Goal: Transaction & Acquisition: Purchase product/service

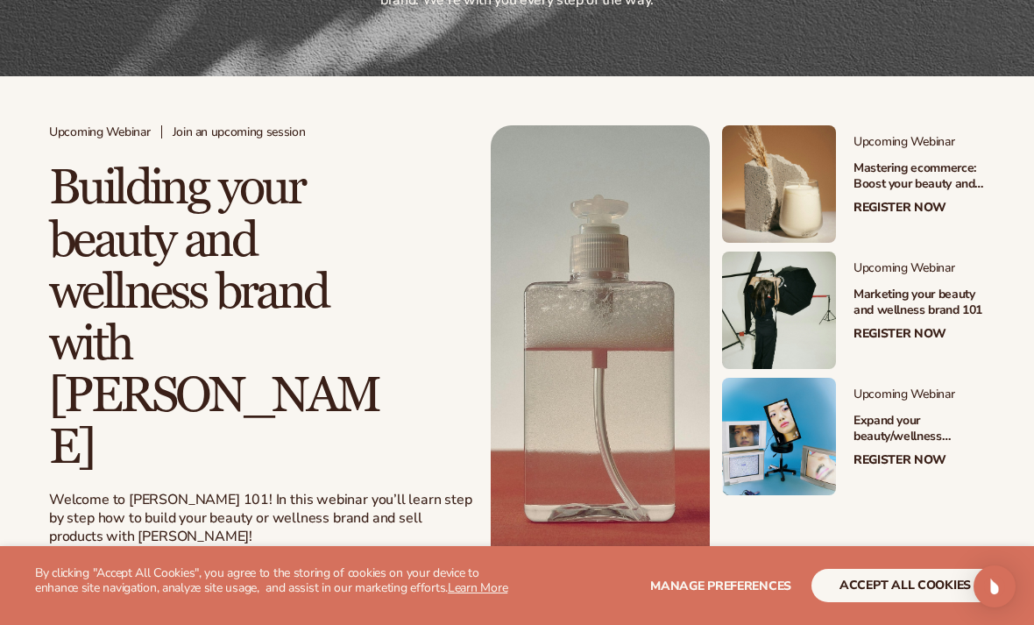
scroll to position [292, 0]
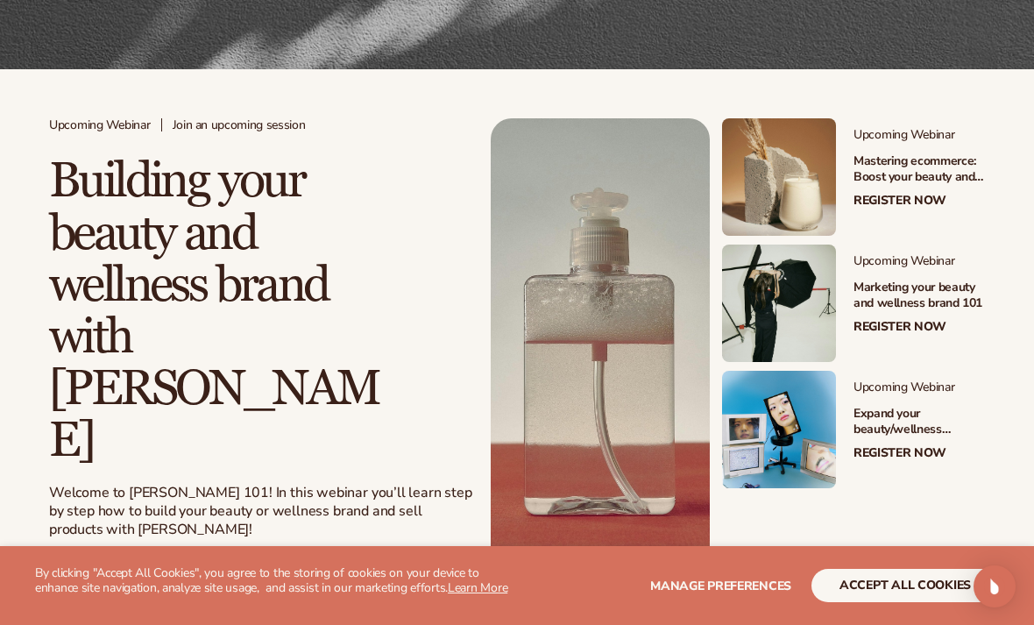
click at [913, 602] on button "accept all cookies" at bounding box center [904, 585] width 187 height 33
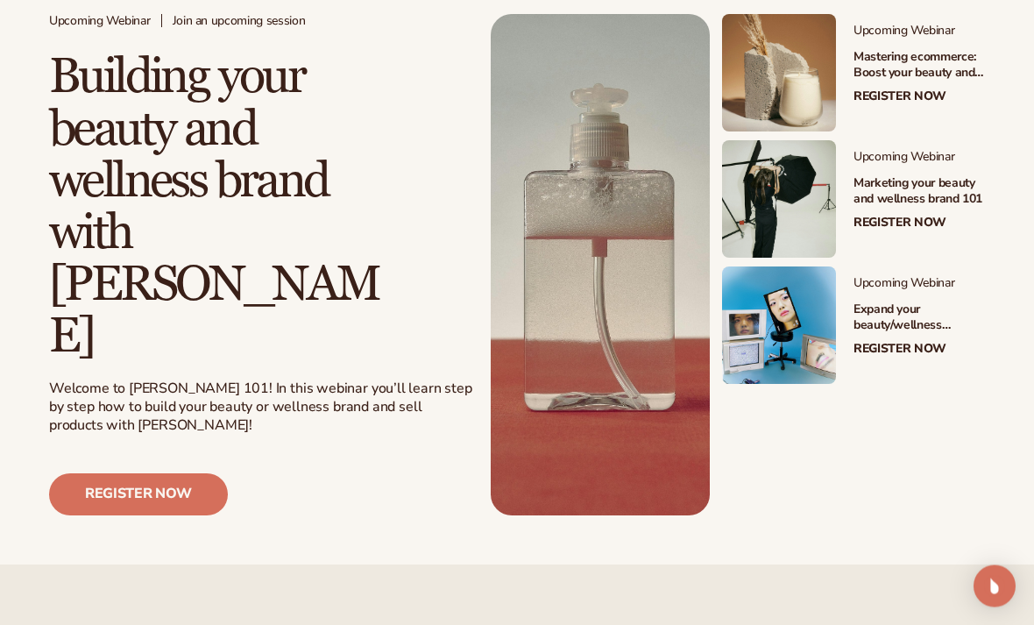
scroll to position [399, 0]
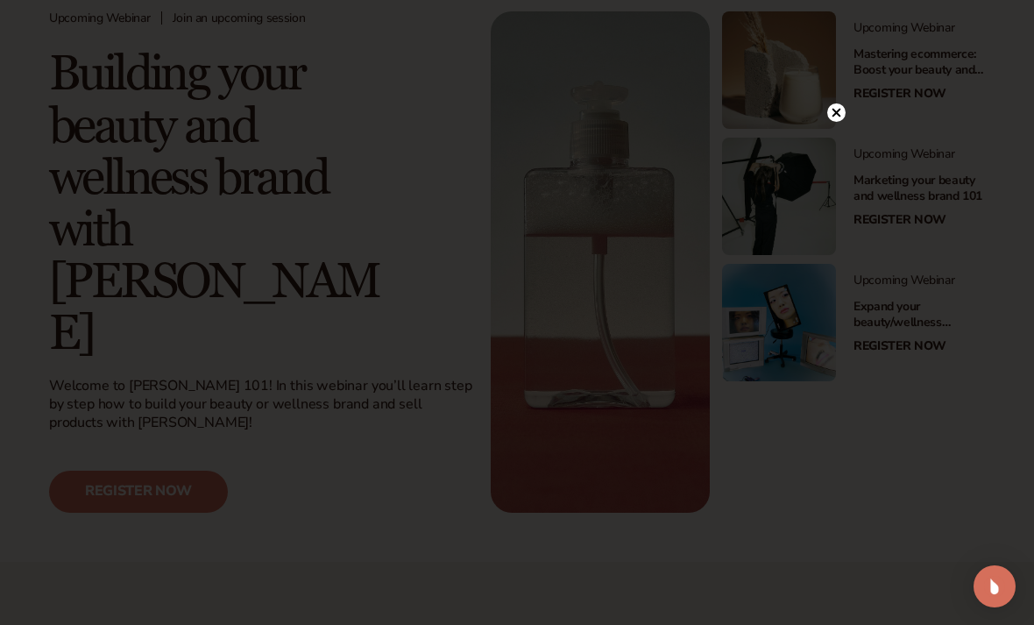
click at [842, 128] on div at bounding box center [836, 112] width 18 height 31
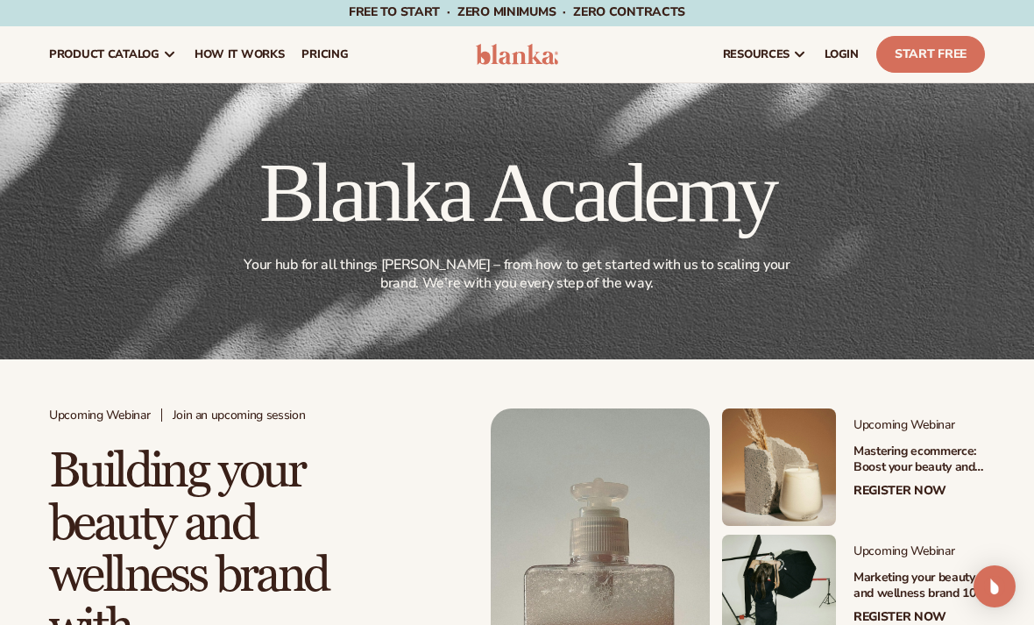
scroll to position [0, 0]
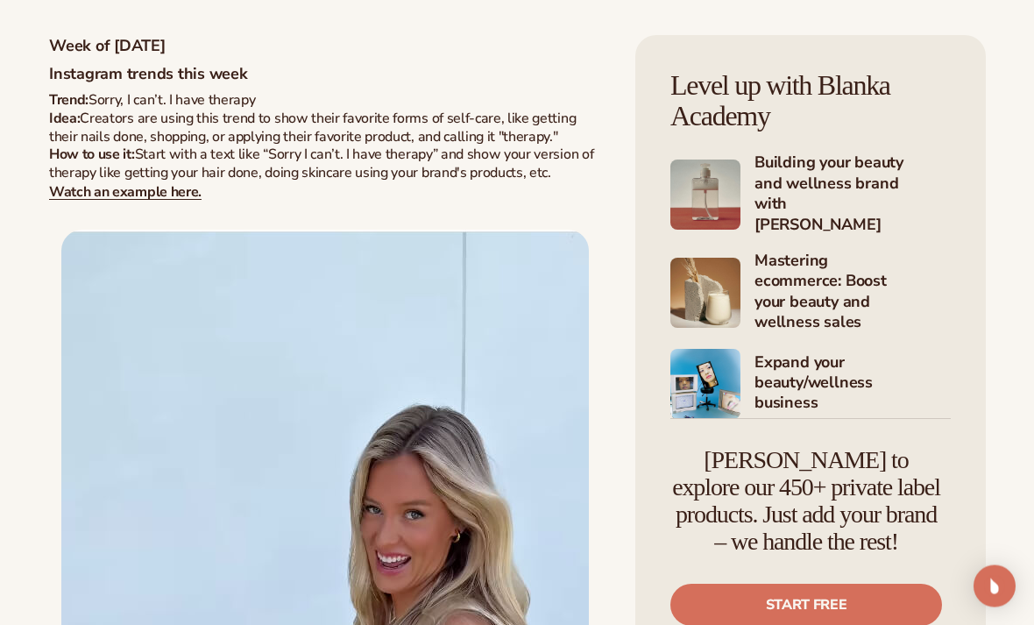
scroll to position [1203, 0]
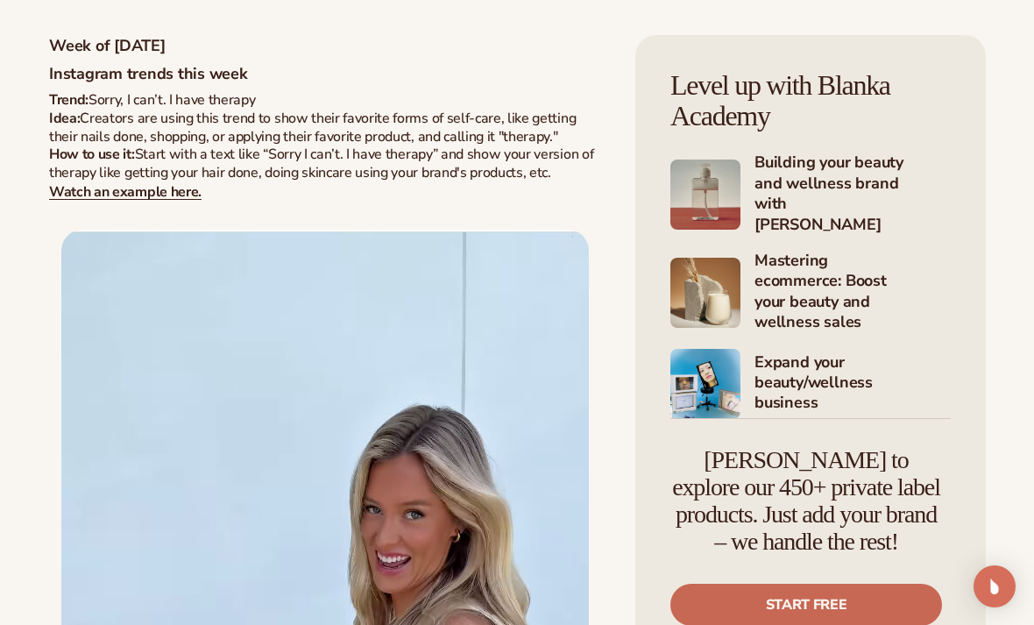
click at [883, 604] on link "Start free" at bounding box center [806, 604] width 272 height 42
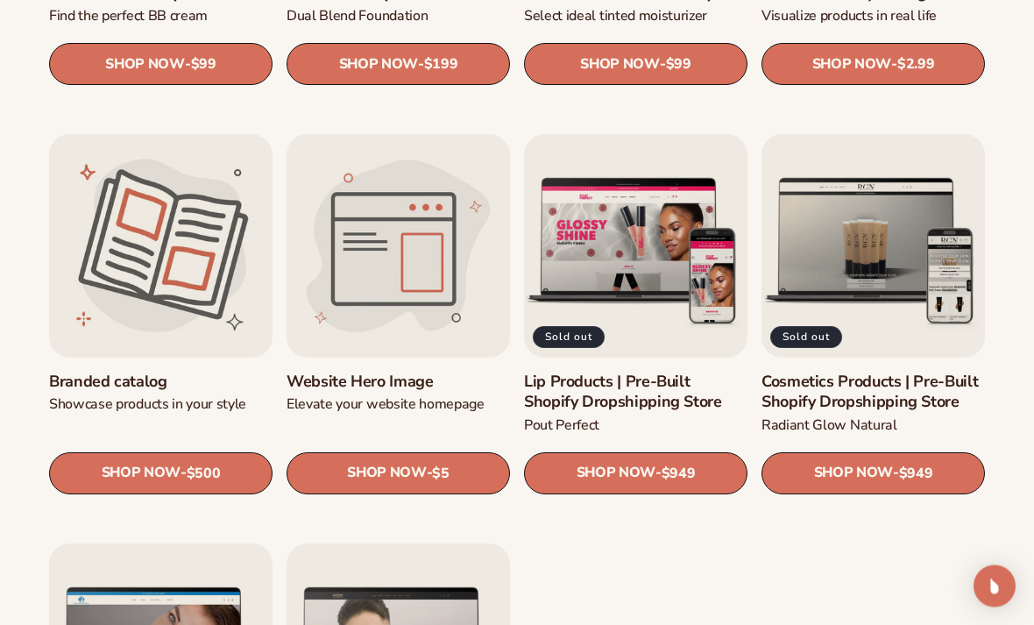
scroll to position [1647, 0]
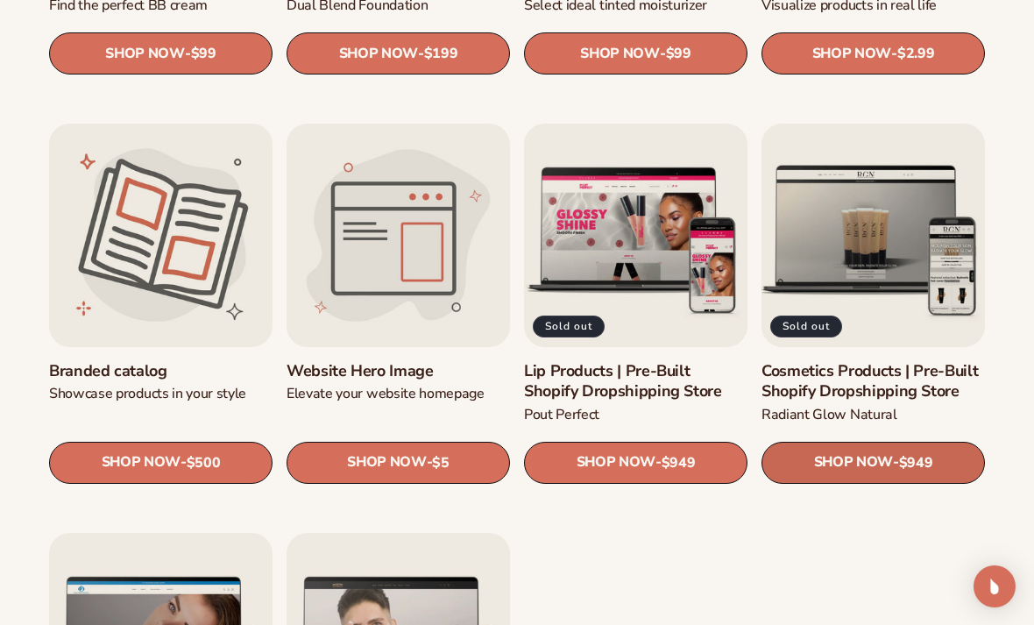
click at [914, 458] on span "$949" at bounding box center [916, 463] width 34 height 17
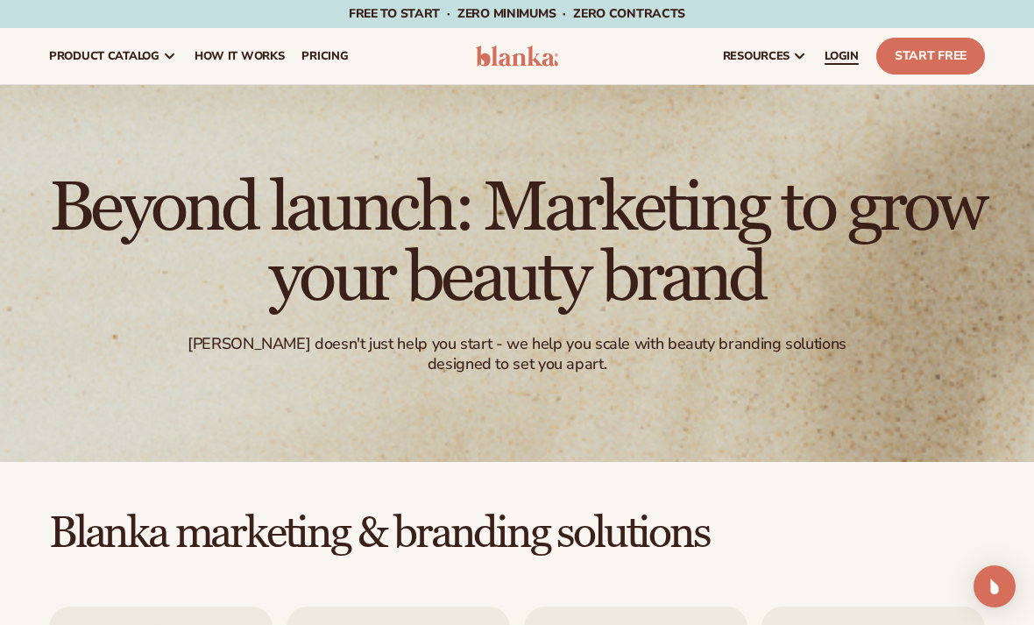
click at [836, 53] on span "LOGIN" at bounding box center [841, 56] width 34 height 14
